Goal: Task Accomplishment & Management: Manage account settings

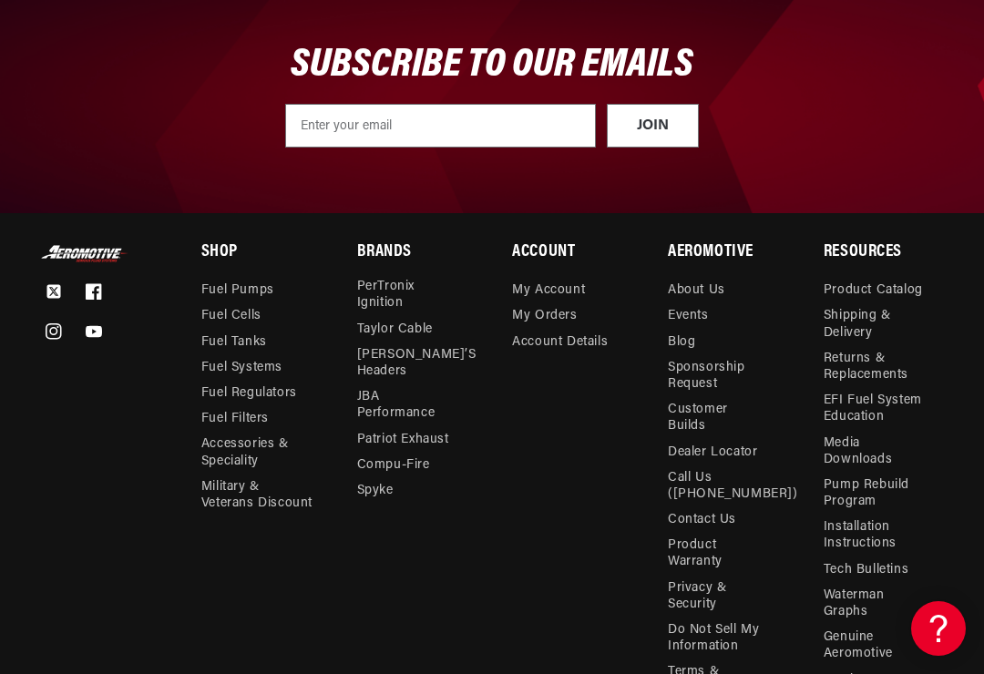
click at [549, 303] on link "My Orders" at bounding box center [544, 316] width 65 height 26
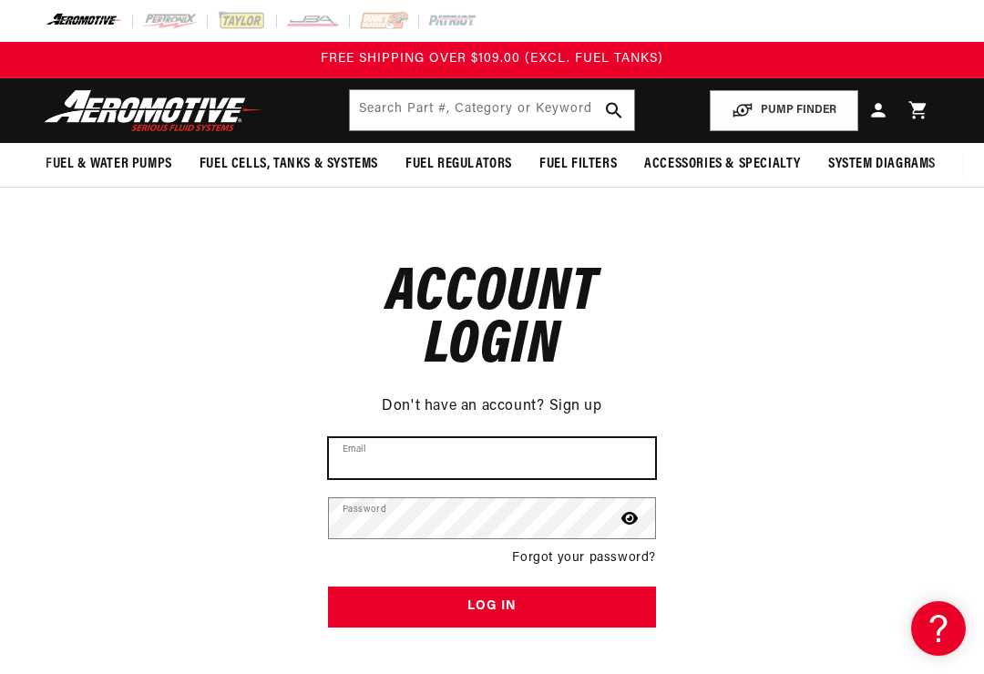
click at [410, 461] on input "Email" at bounding box center [492, 458] width 326 height 40
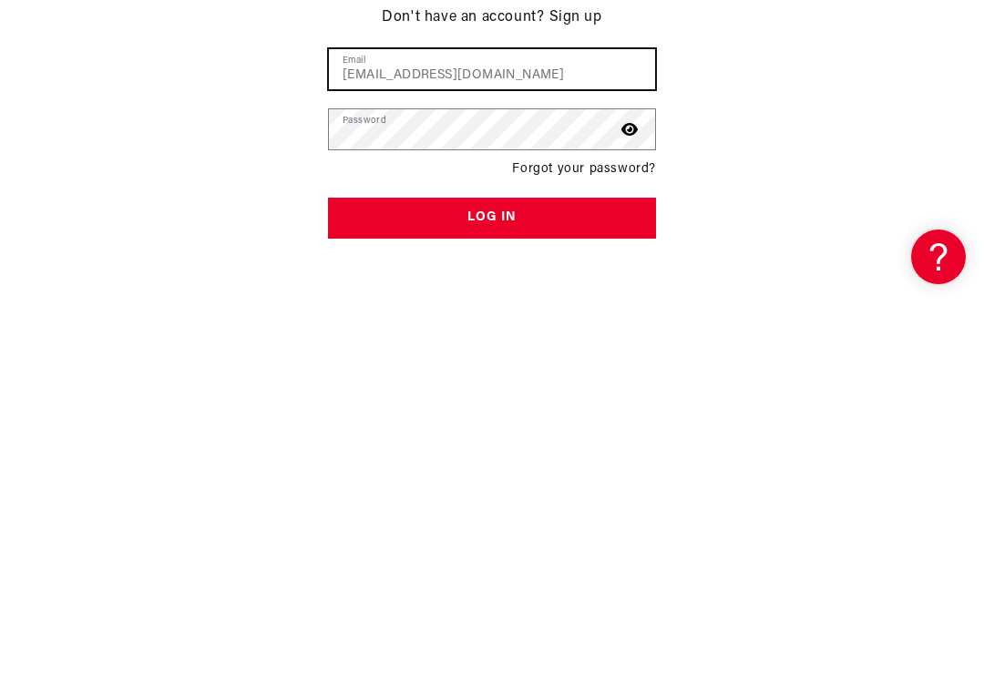
scroll to position [18, 0]
type input "[EMAIL_ADDRESS][DOMAIN_NAME]"
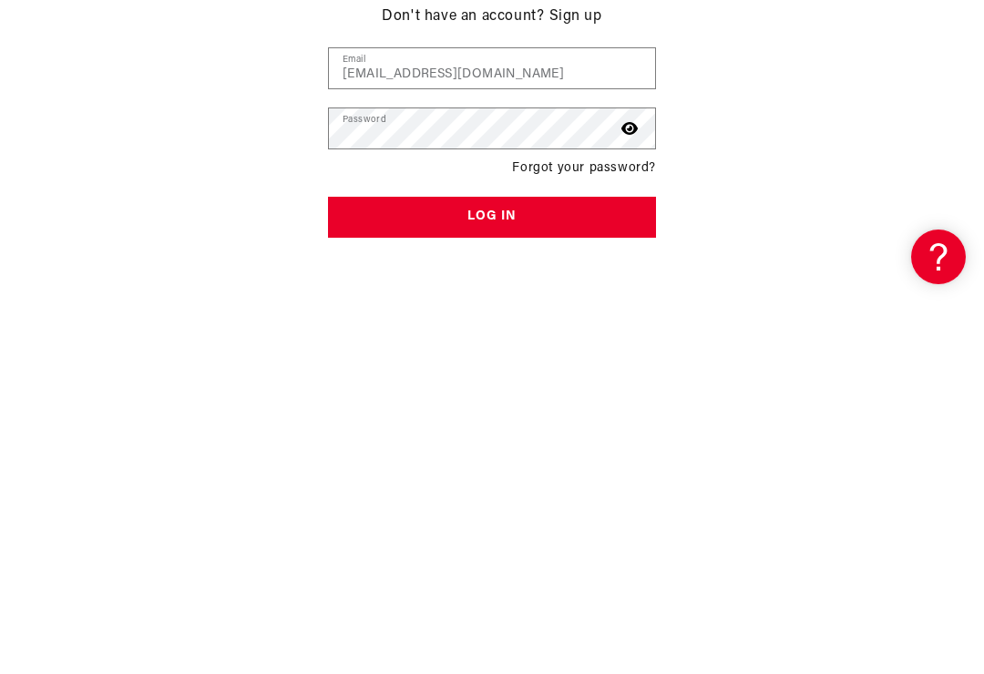
click at [492, 569] on button "Log in" at bounding box center [492, 589] width 328 height 41
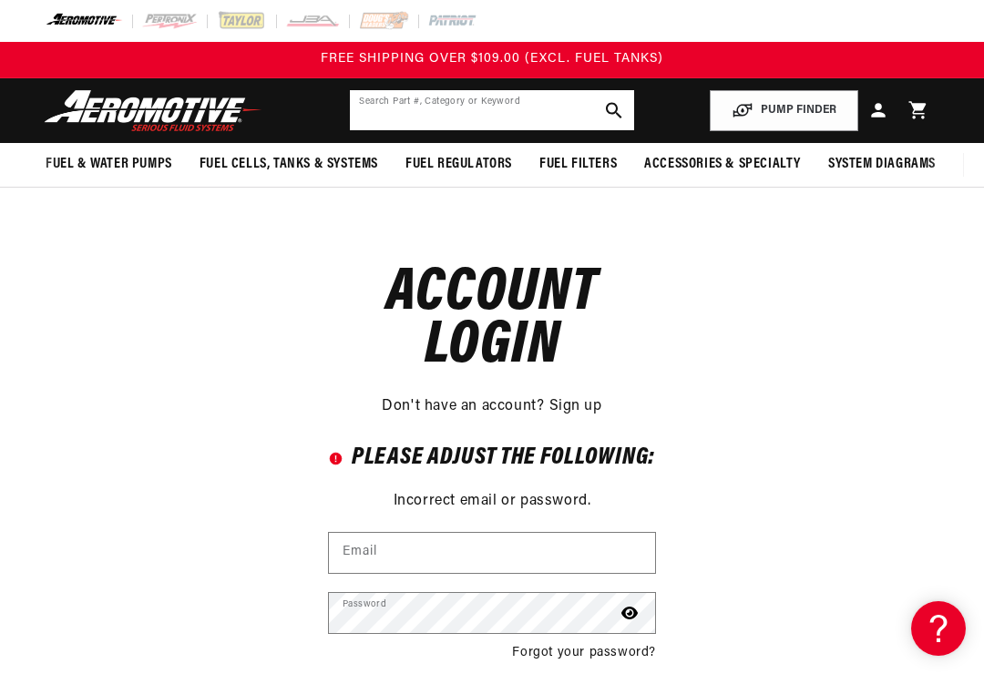
click at [485, 113] on input "text" at bounding box center [491, 110] width 283 height 40
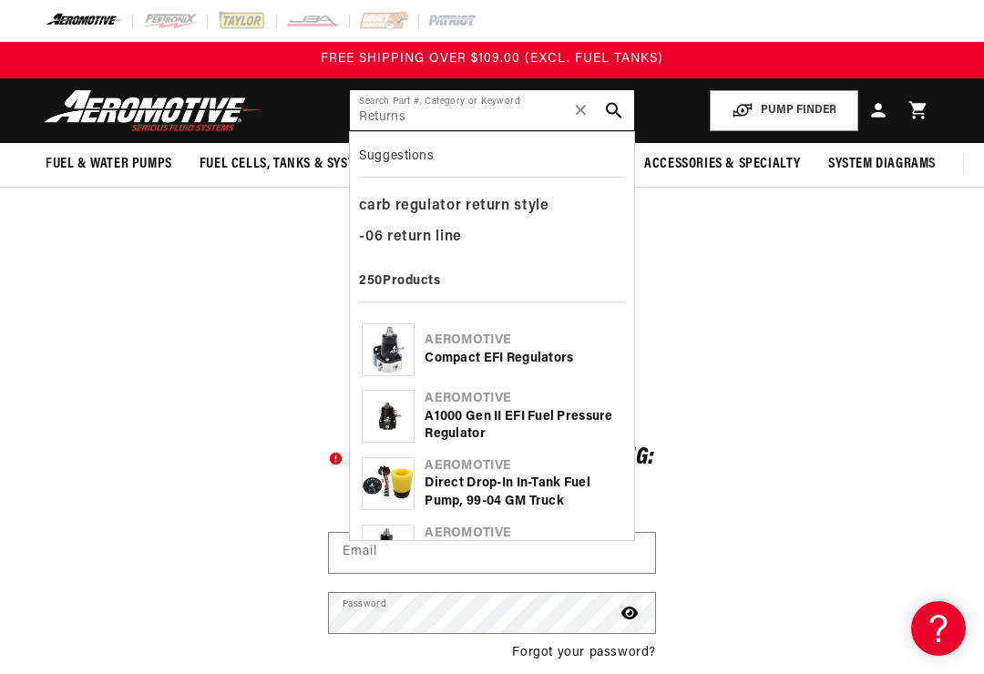
type input "Returns"
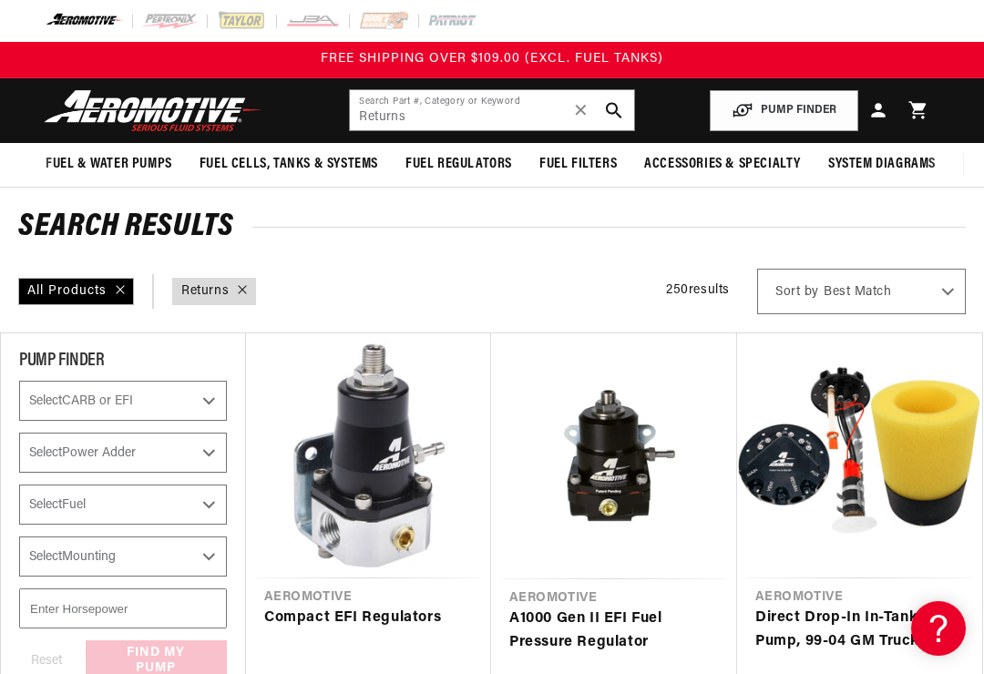
click at [79, 29] on img at bounding box center [84, 21] width 77 height 20
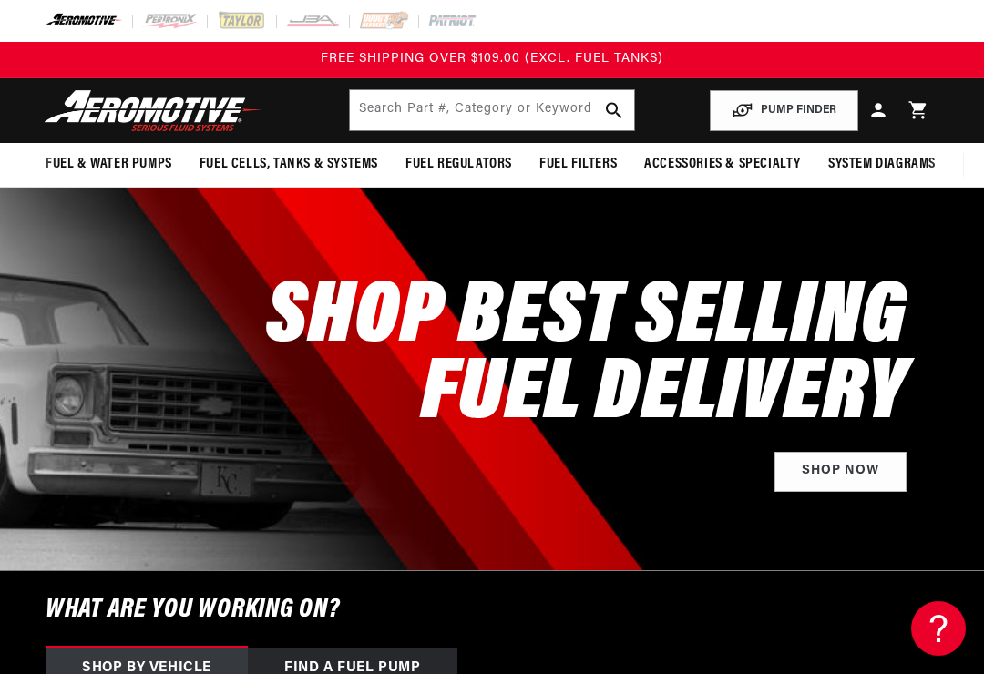
click at [879, 113] on icon at bounding box center [878, 111] width 14 height 14
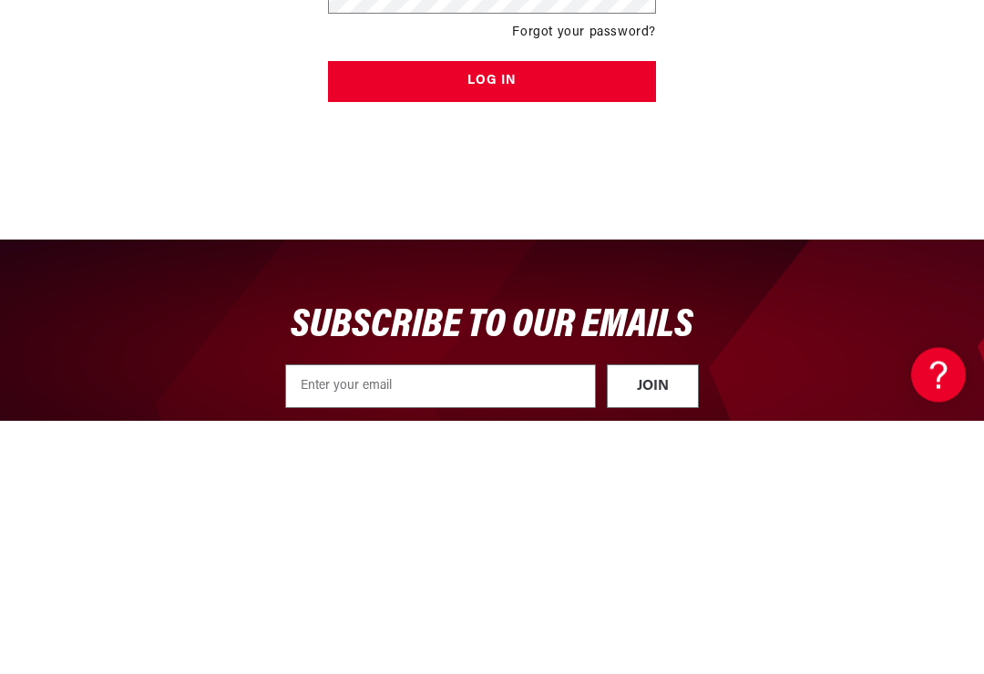
type input "[EMAIL_ADDRESS][DOMAIN_NAME]"
click at [492, 333] on button "Log in" at bounding box center [492, 335] width 328 height 41
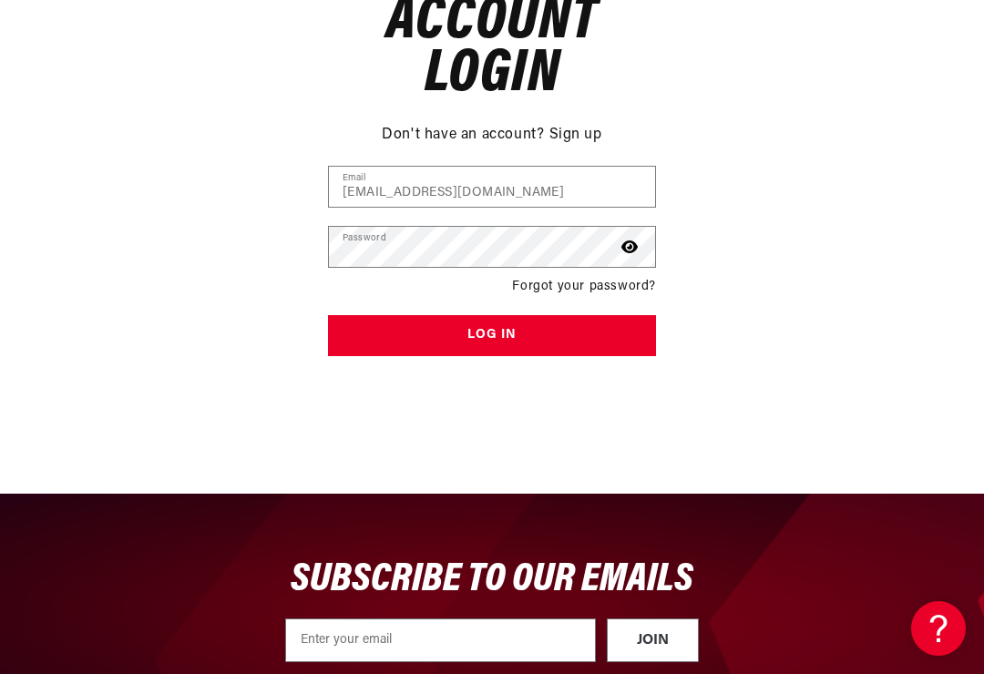
click at [507, 323] on button "Log in" at bounding box center [492, 335] width 328 height 41
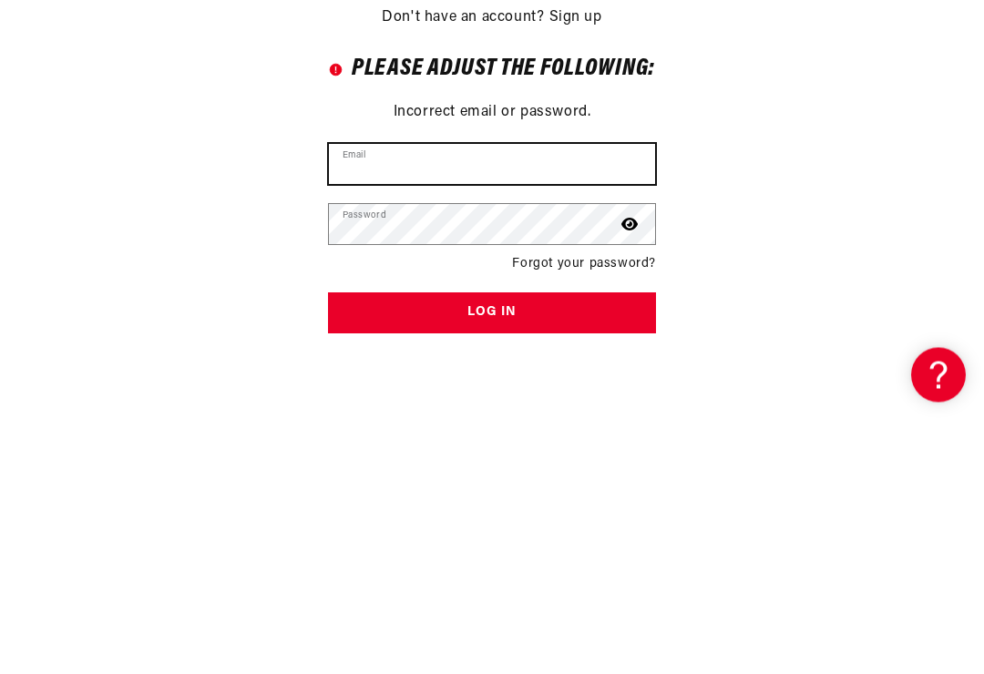
type input "[EMAIL_ADDRESS][DOMAIN_NAME]"
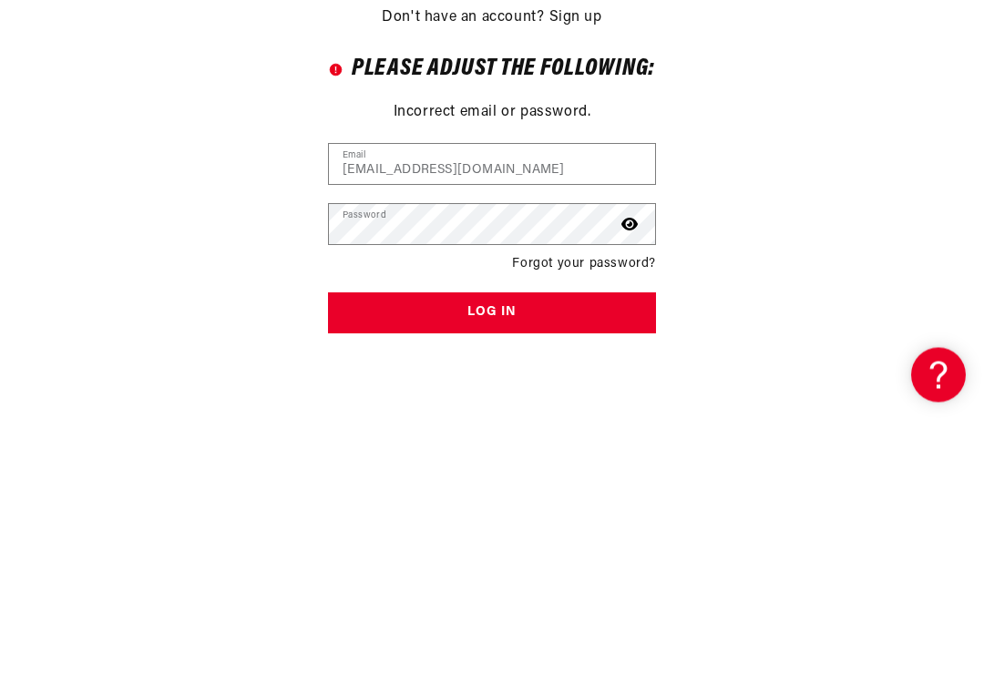
scroll to position [389, 0]
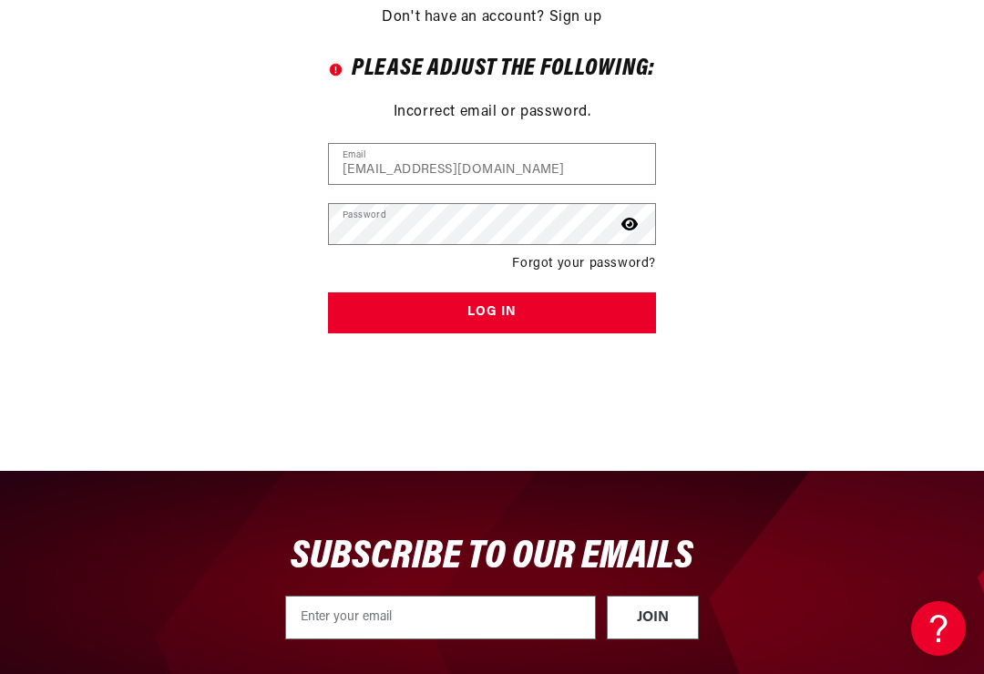
click at [506, 323] on button "Log in" at bounding box center [492, 312] width 328 height 41
click at [508, 313] on button "Log in" at bounding box center [492, 312] width 328 height 41
